Goal: Share content

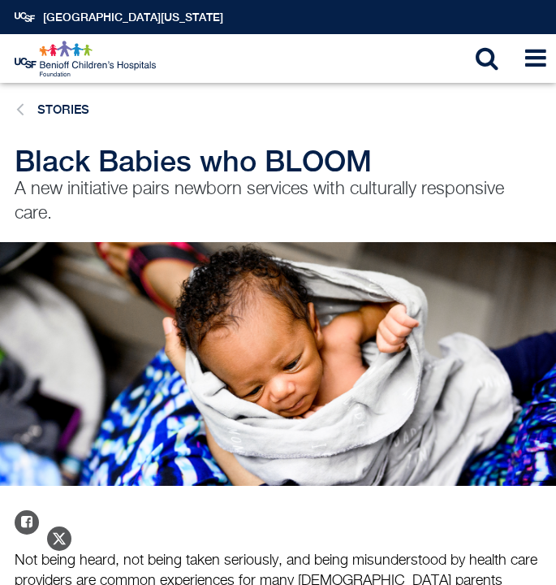
click at [443, 110] on ul "Stories" at bounding box center [273, 109] width 535 height 21
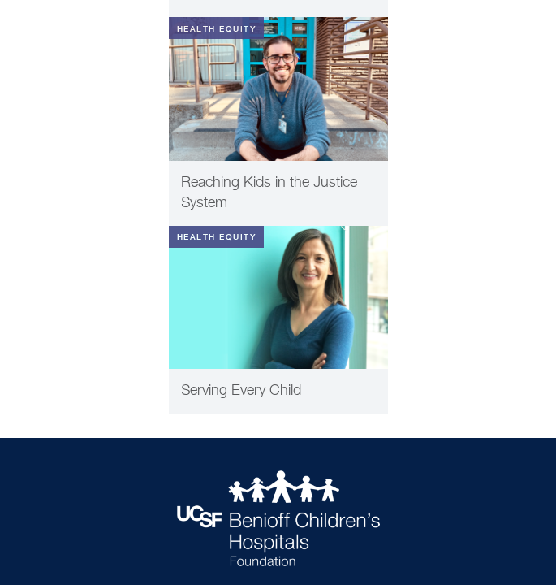
scroll to position [2870, 0]
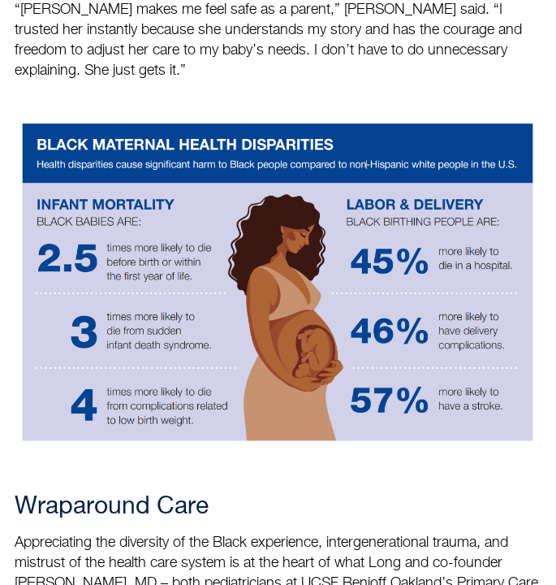
scroll to position [1244, 0]
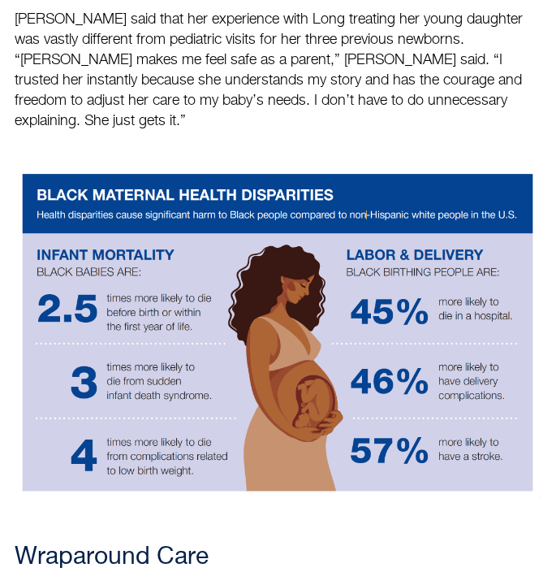
click at [392, 167] on img at bounding box center [278, 332] width 527 height 331
click at [282, 274] on img at bounding box center [278, 332] width 527 height 331
click at [282, 272] on img at bounding box center [278, 332] width 527 height 331
drag, startPoint x: 477, startPoint y: 322, endPoint x: 154, endPoint y: 403, distance: 332.3
click at [513, 417] on img at bounding box center [278, 332] width 527 height 331
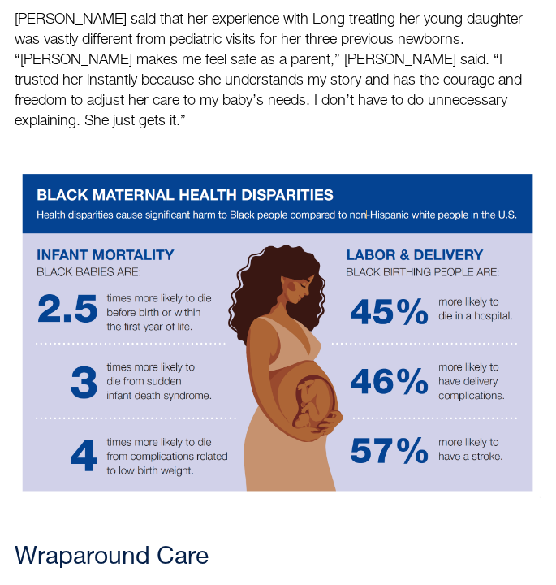
click at [220, 344] on img at bounding box center [278, 332] width 527 height 331
click at [89, 197] on img at bounding box center [278, 332] width 527 height 331
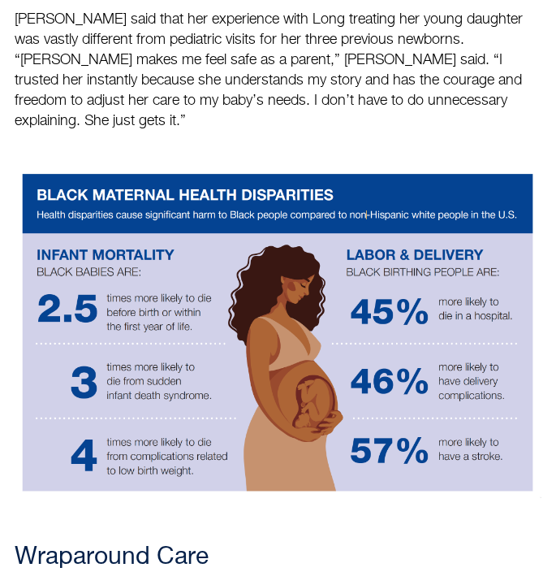
click at [89, 197] on img at bounding box center [278, 332] width 527 height 331
click at [157, 190] on img at bounding box center [278, 332] width 527 height 331
click at [335, 167] on img at bounding box center [278, 332] width 527 height 331
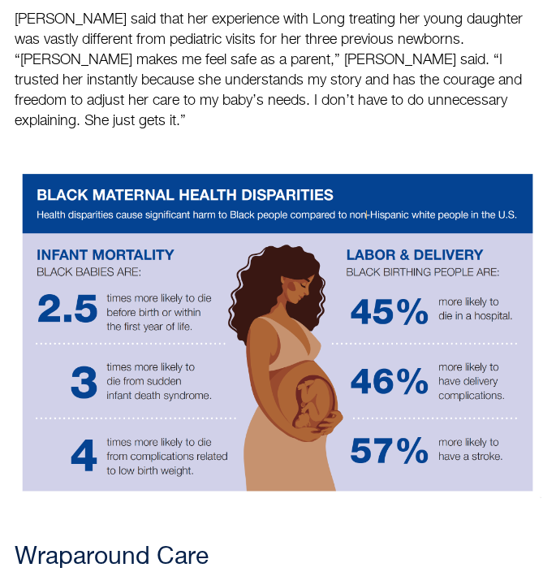
click at [335, 167] on img at bounding box center [278, 332] width 527 height 331
